Goal: Task Accomplishment & Management: Manage account settings

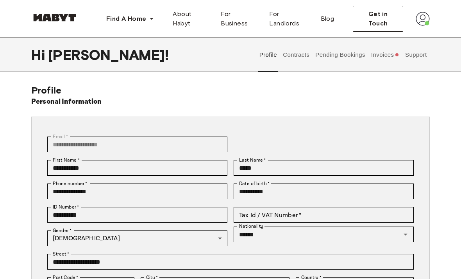
click at [228, 55] on button "Invoices" at bounding box center [385, 55] width 30 height 34
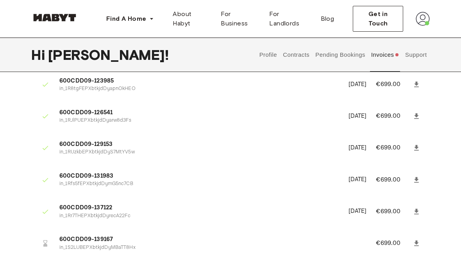
scroll to position [1549, 0]
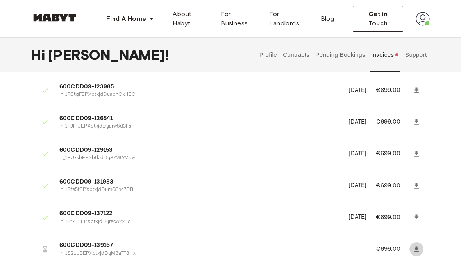
click at [228, 246] on icon at bounding box center [416, 248] width 5 height 5
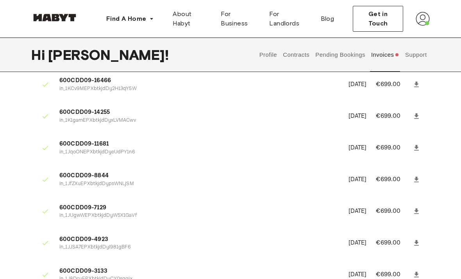
scroll to position [0, 0]
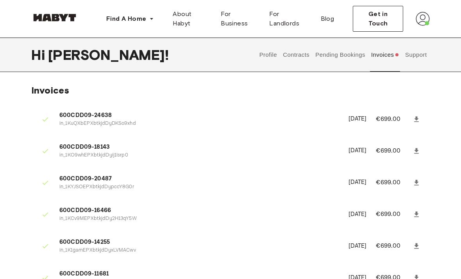
click at [228, 52] on button "Profile" at bounding box center [268, 55] width 20 height 34
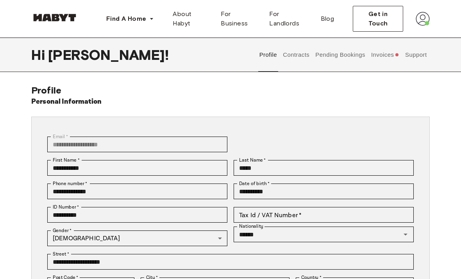
click at [228, 55] on button "Contracts" at bounding box center [296, 55] width 29 height 34
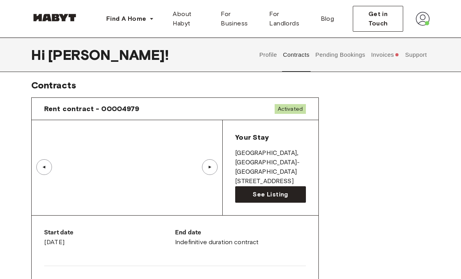
scroll to position [13, 0]
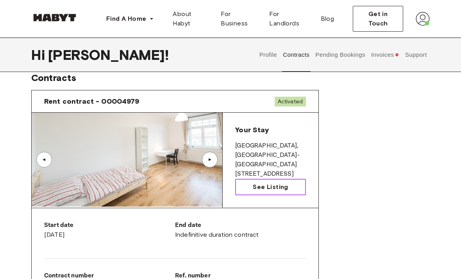
click at [228, 190] on link "See Listing" at bounding box center [270, 187] width 71 height 16
